Goal: Navigation & Orientation: Find specific page/section

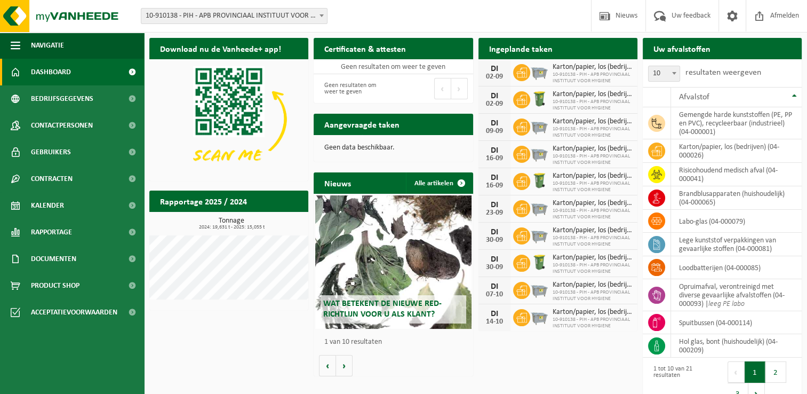
click at [230, 357] on div "Download nu de Vanheede+ app! Verberg Certificaten & attesten Bekijk uw certifi…" at bounding box center [476, 222] width 658 height 379
click at [262, 379] on div "Download nu de Vanheede+ app! Verberg Certificaten & attesten Bekijk uw certifi…" at bounding box center [476, 222] width 658 height 379
click at [243, 355] on div "Download nu de Vanheede+ app! Verberg Certificaten & attesten Bekijk uw certifi…" at bounding box center [476, 222] width 658 height 379
